Goal: Contribute content

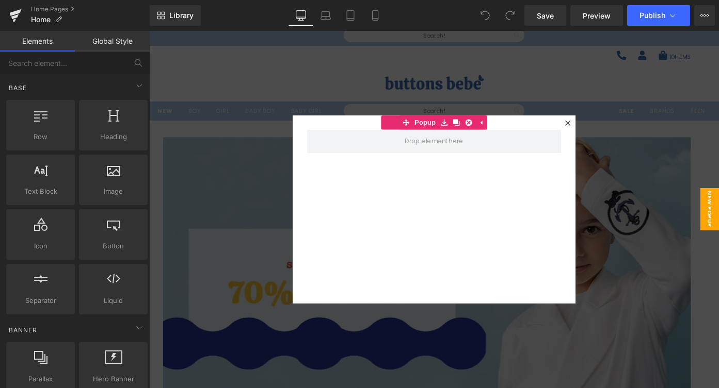
click at [605, 127] on div at bounding box center [607, 132] width 12 height 12
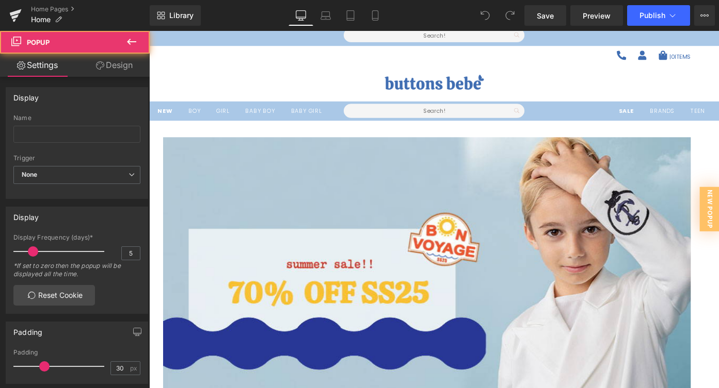
click at [605, 127] on ul "Sale brands Teen TEEN BT PRODUCT Outerwear Blouses" at bounding box center [675, 118] width 198 height 21
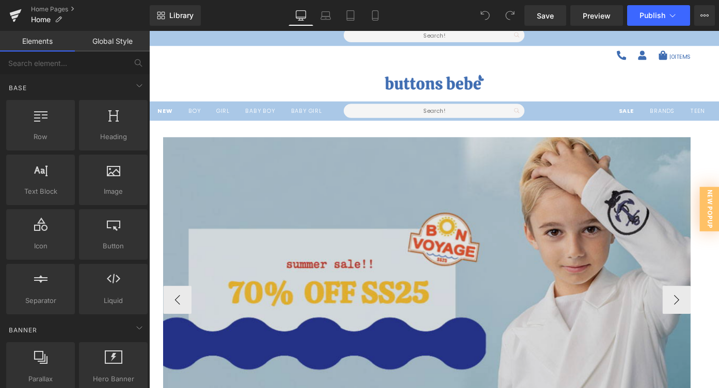
click at [582, 206] on img at bounding box center [454, 326] width 578 height 357
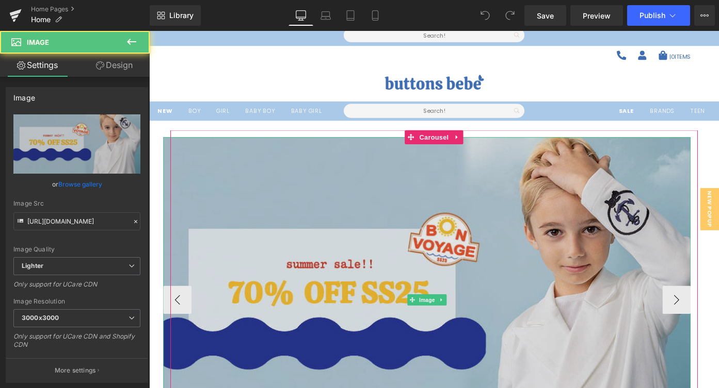
click at [582, 207] on img at bounding box center [454, 326] width 578 height 357
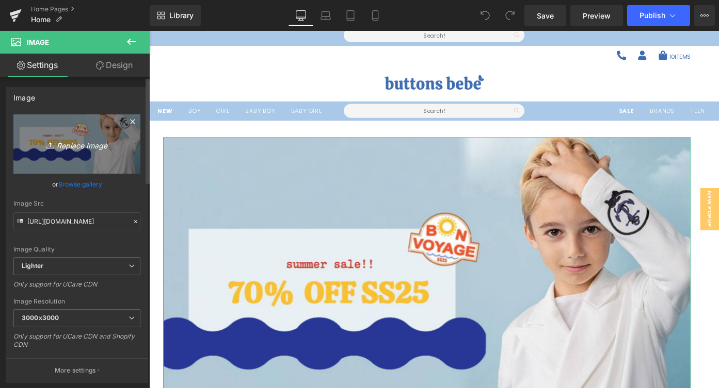
click at [74, 143] on icon "Replace Image" at bounding box center [77, 144] width 83 height 13
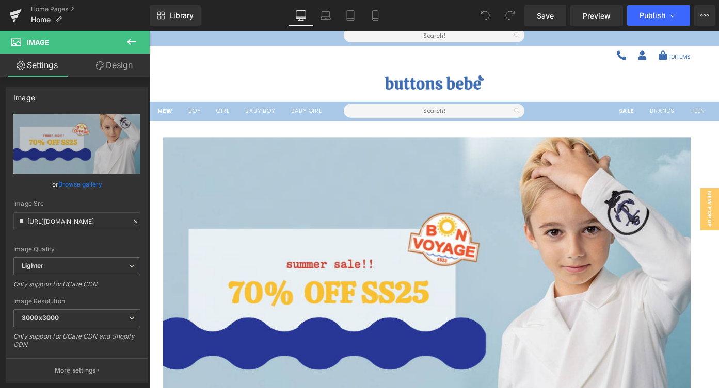
type input "C:\fakepath\coco-blanc.jpg"
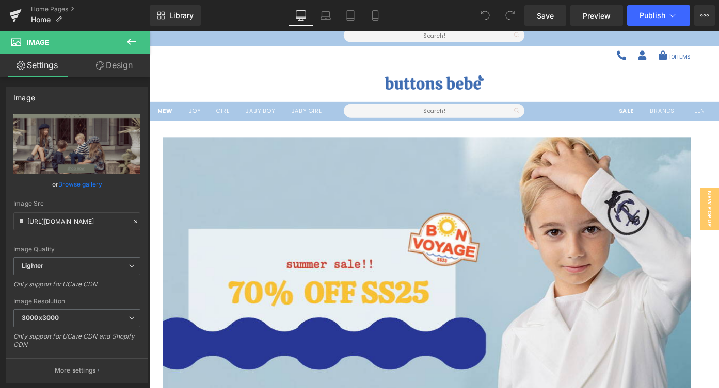
type input "https://ucarecdn.com/b7759b99-378a-4a4f-9c55-636bcb8476e3/-/format/auto/-/previ…"
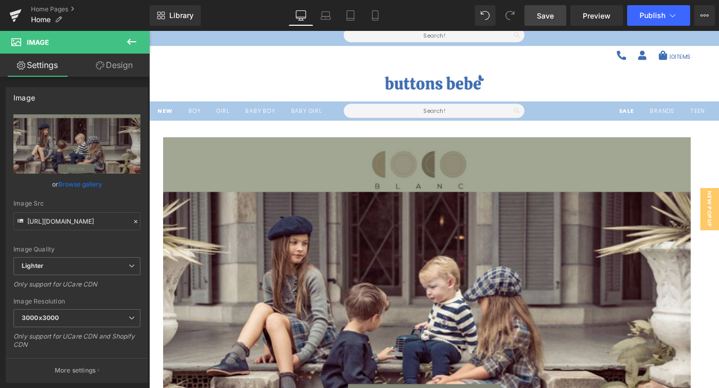
click at [548, 21] on link "Save" at bounding box center [545, 15] width 42 height 21
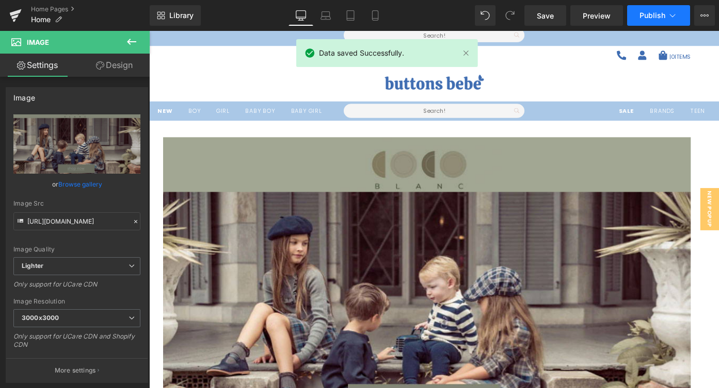
click at [649, 12] on span "Publish" at bounding box center [652, 15] width 26 height 8
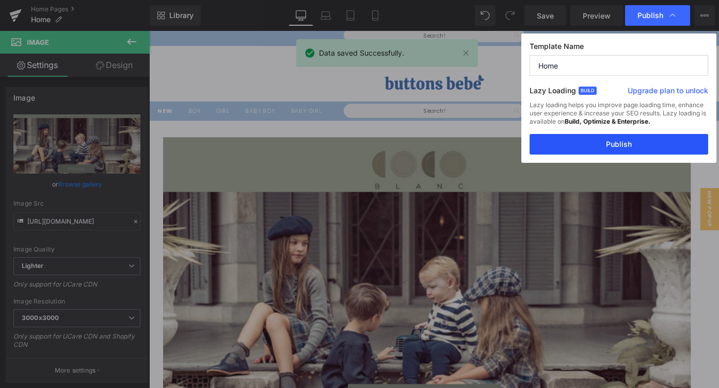
click at [612, 145] on button "Publish" at bounding box center [618, 144] width 178 height 21
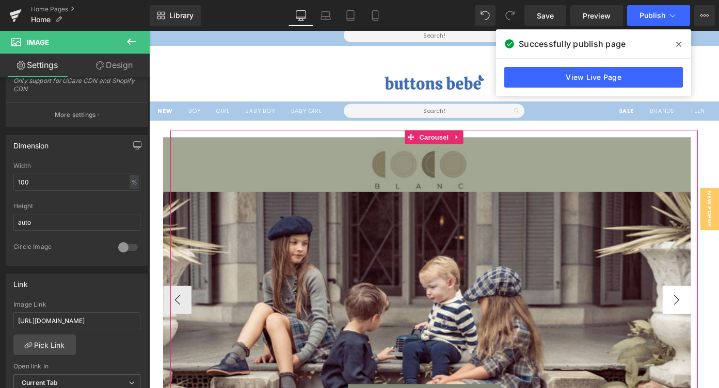
click at [718, 321] on button "›" at bounding box center [726, 326] width 31 height 31
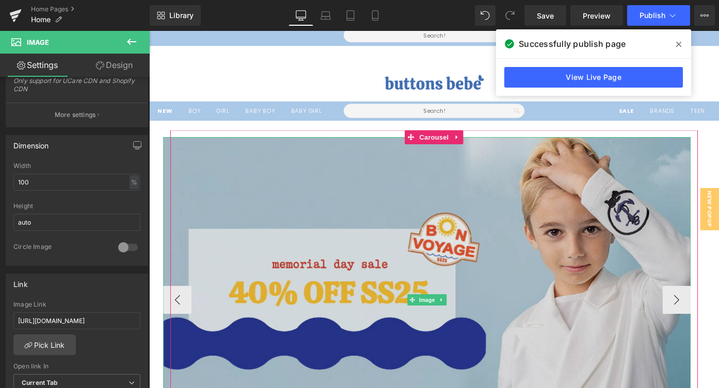
drag, startPoint x: 340, startPoint y: 289, endPoint x: 395, endPoint y: 38, distance: 257.1
click at [340, 289] on img at bounding box center [454, 326] width 578 height 357
click at [393, 278] on img at bounding box center [454, 326] width 578 height 357
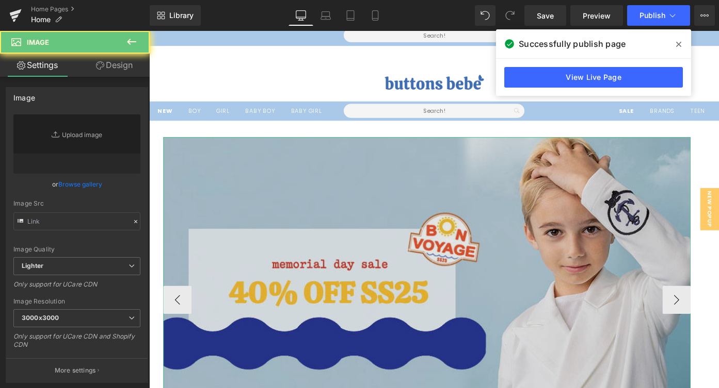
type input "https://ucarecdn.com/8ac2e070-d2c9-458c-8caa-7e8510b3ef86/-/format/auto/-/previ…"
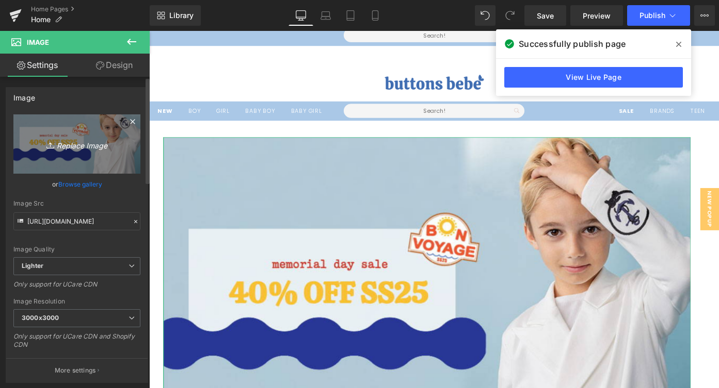
click at [68, 139] on icon "Replace Image" at bounding box center [77, 144] width 83 height 13
type input "C:\fakepath\calla-.jpg"
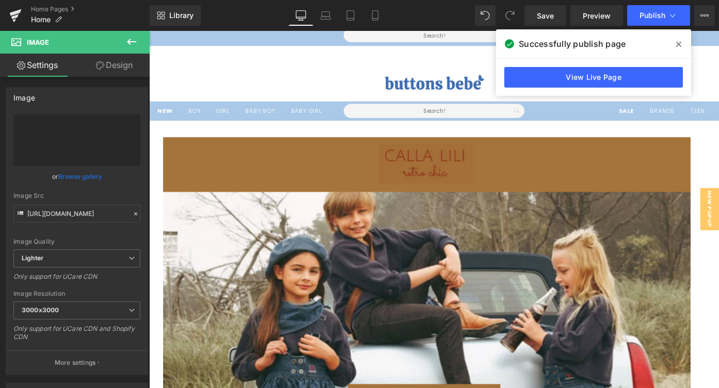
type input "https://ucarecdn.com/5827414e-6db8-4c7d-81f4-a8dd763c5f06/-/format/auto/-/previ…"
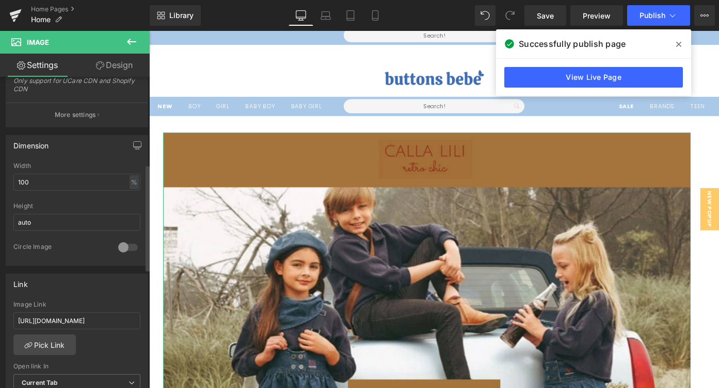
scroll to position [263, 0]
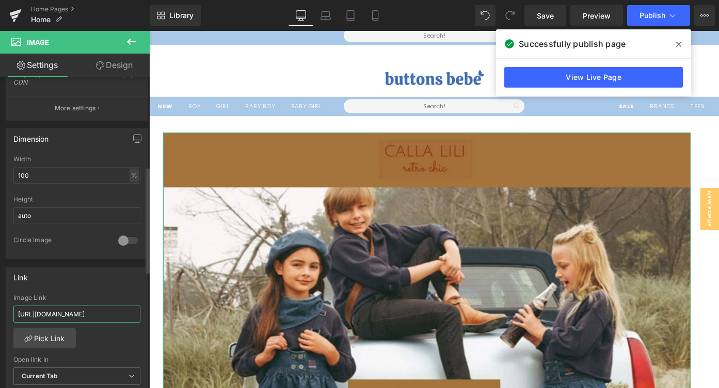
click at [102, 313] on input "https://buttonsbebe.com/collections/belati?sort_by=created-descending" at bounding box center [76, 314] width 127 height 17
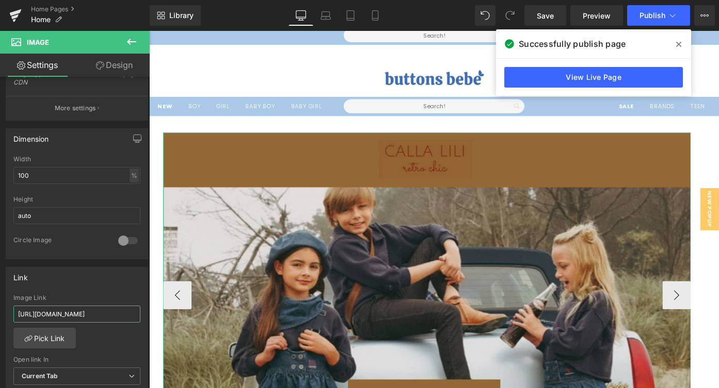
scroll to position [0, 99]
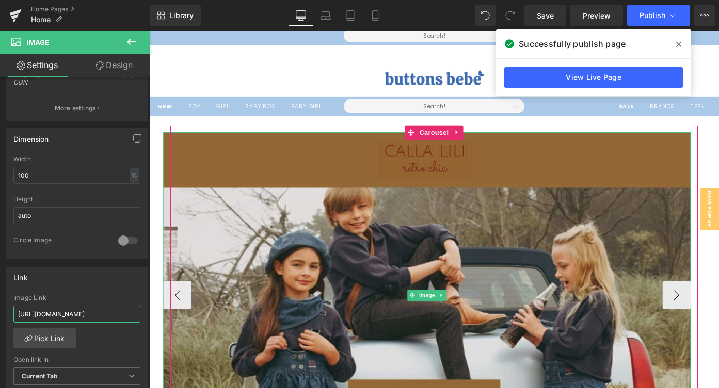
drag, startPoint x: 166, startPoint y: 344, endPoint x: 170, endPoint y: 348, distance: 6.2
paste input "calla-lili"
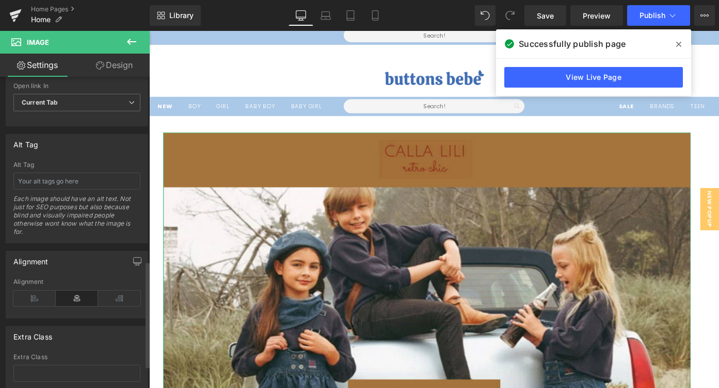
scroll to position [544, 0]
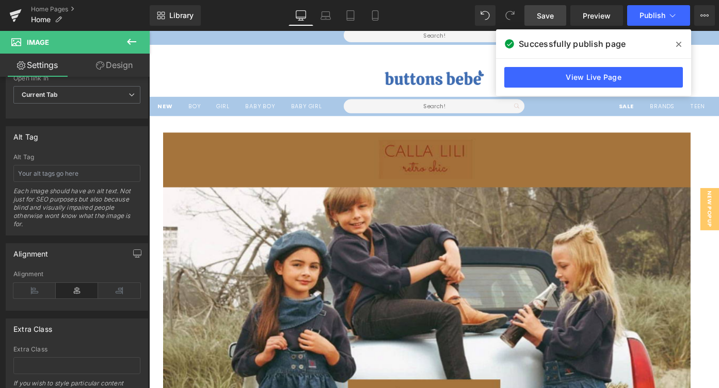
type input "https://buttonsbebe.com/collections/calla-lili"
click at [543, 19] on span "Save" at bounding box center [544, 15] width 17 height 11
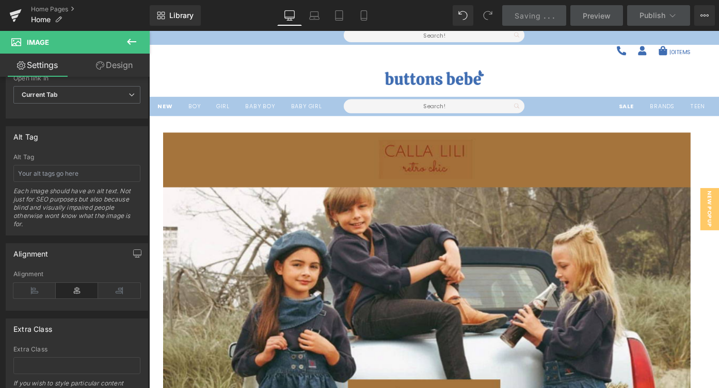
scroll to position [0, 0]
click at [645, 17] on span "Publish" at bounding box center [652, 15] width 26 height 8
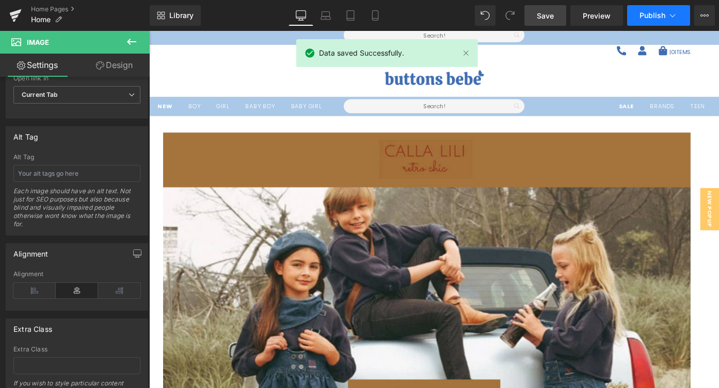
click at [644, 15] on span "Publish" at bounding box center [652, 15] width 26 height 8
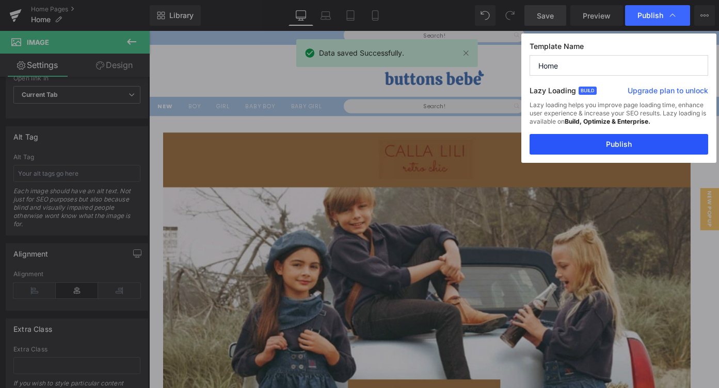
click at [584, 146] on button "Publish" at bounding box center [618, 144] width 178 height 21
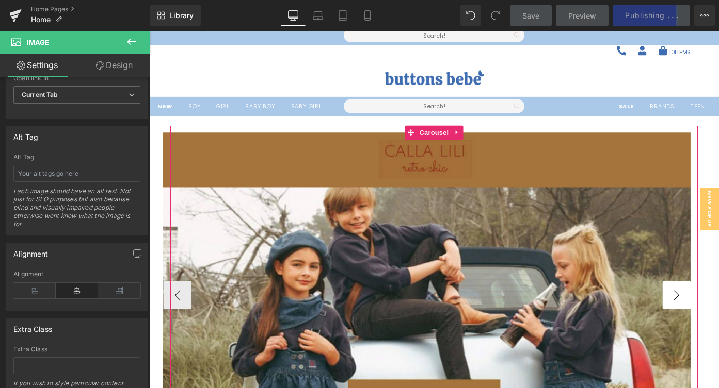
click at [718, 320] on button "›" at bounding box center [726, 320] width 31 height 31
click at [718, 322] on button "›" at bounding box center [726, 320] width 31 height 31
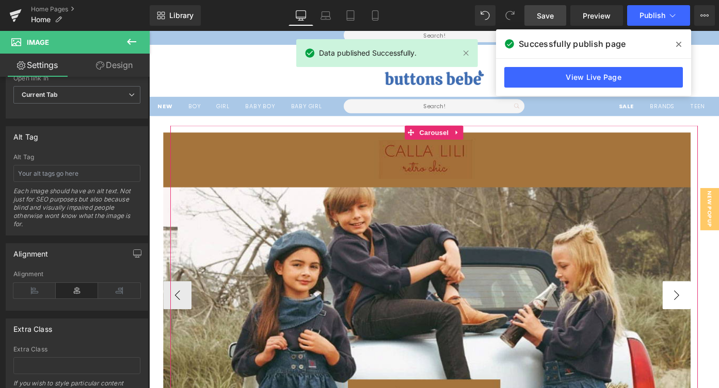
click at [718, 312] on button "›" at bounding box center [726, 320] width 31 height 31
click at [185, 321] on button "‹" at bounding box center [180, 320] width 31 height 31
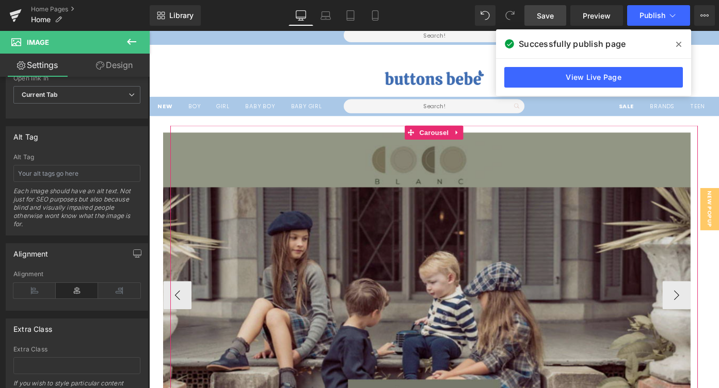
click at [414, 304] on img at bounding box center [454, 320] width 578 height 357
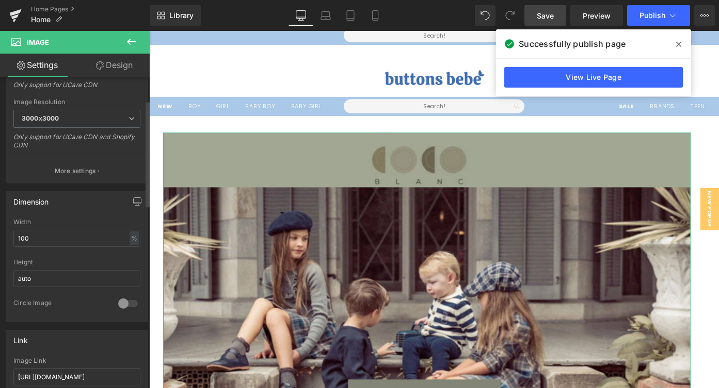
scroll to position [261, 0]
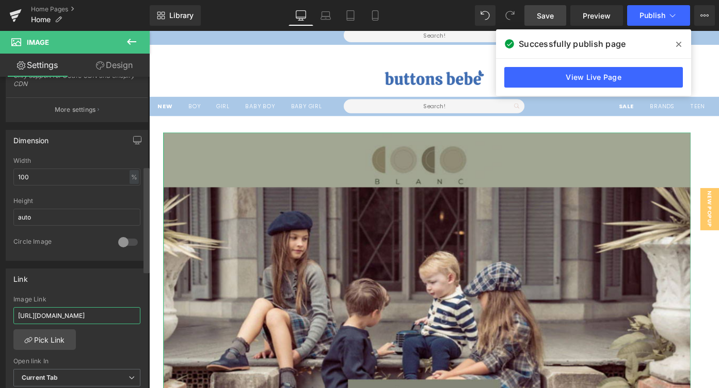
drag, startPoint x: 18, startPoint y: 315, endPoint x: 147, endPoint y: 334, distance: 130.3
click at [147, 334] on div "Image https://ucarecdn.com/b7759b99-378a-4a4f-9c55-636bcb8476e3/-/format/auto/-…" at bounding box center [75, 235] width 150 height 316
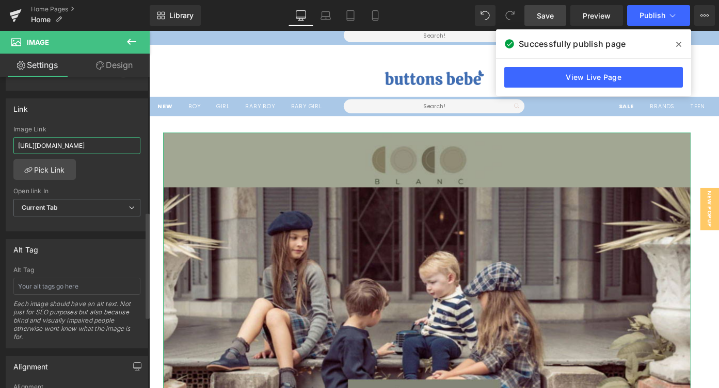
scroll to position [451, 0]
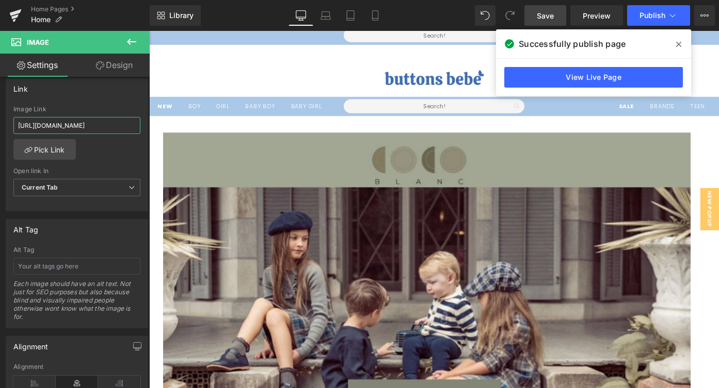
type input "https://buttonsbebe.com/collections/coco-blanc"
click at [547, 17] on span "Save" at bounding box center [544, 15] width 17 height 11
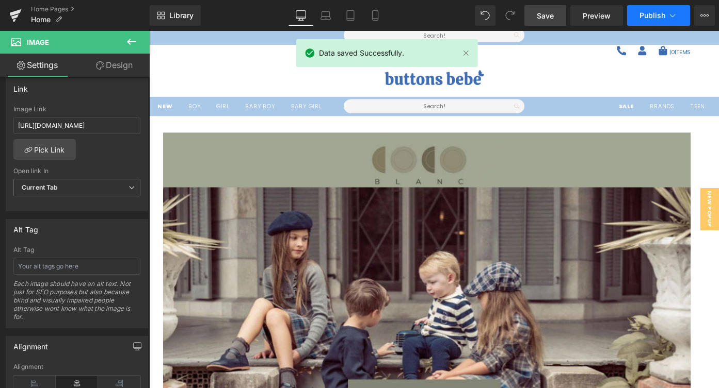
click at [654, 17] on span "Publish" at bounding box center [652, 15] width 26 height 8
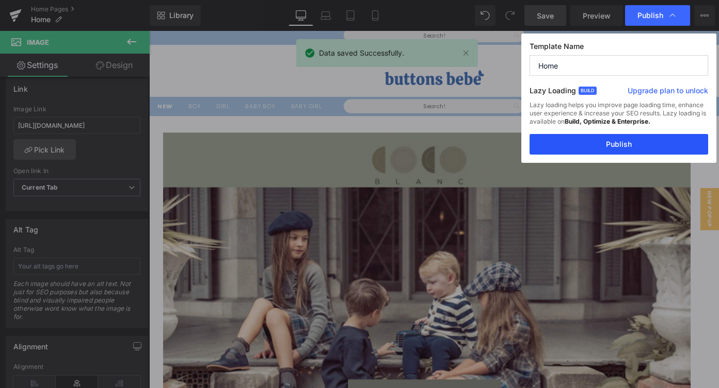
drag, startPoint x: 576, startPoint y: 149, endPoint x: 468, endPoint y: 128, distance: 109.7
click at [576, 149] on button "Publish" at bounding box center [618, 144] width 178 height 21
